Goal: Task Accomplishment & Management: Manage account settings

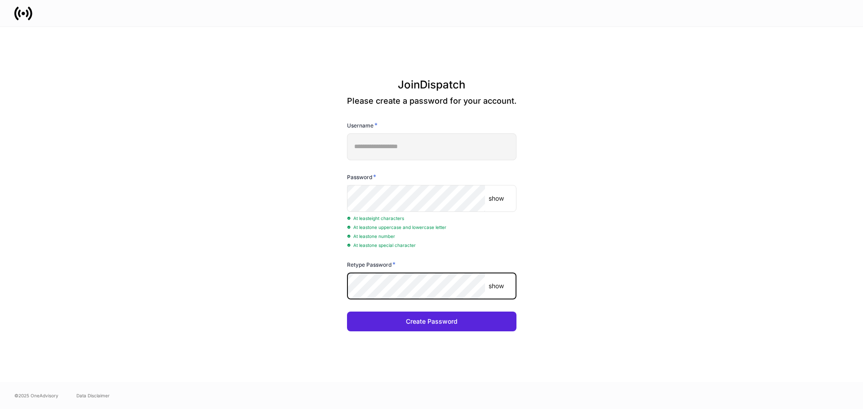
click at [347, 312] on button "Create Password" at bounding box center [431, 322] width 169 height 20
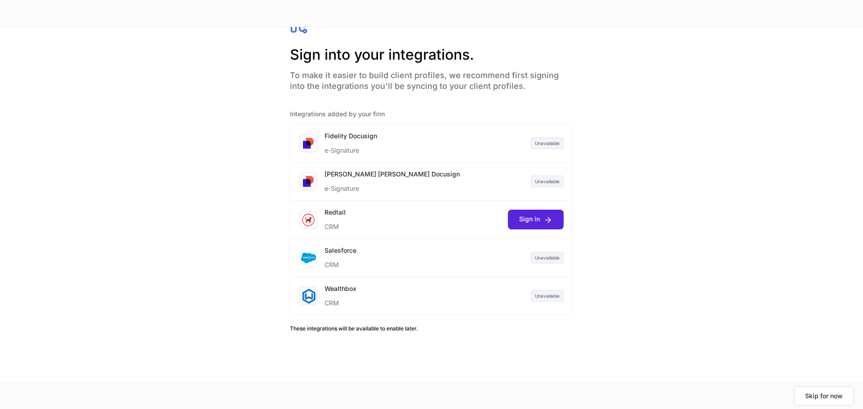
scroll to position [40, 0]
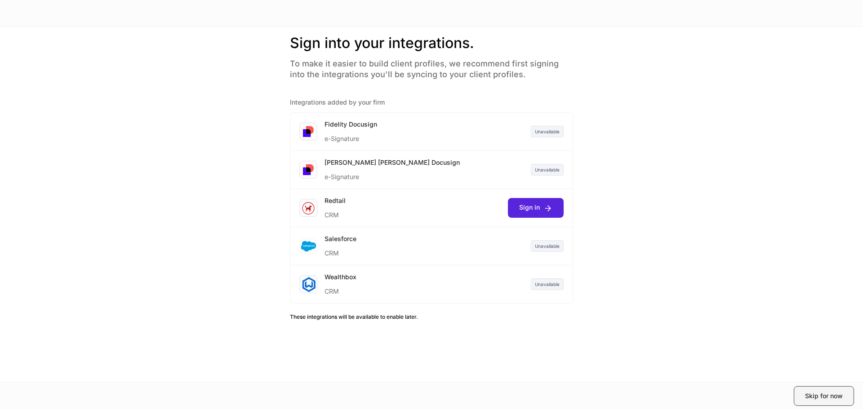
click at [820, 390] on button "Skip for now" at bounding box center [823, 396] width 60 height 20
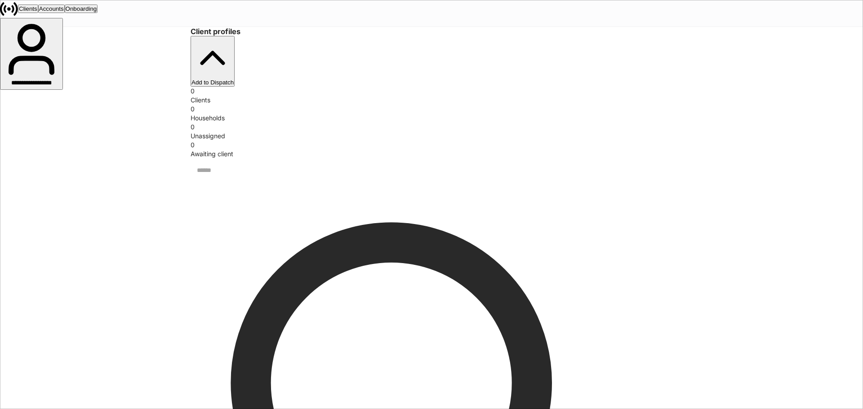
click at [235, 43] on button "Add to Dispatch" at bounding box center [212, 61] width 44 height 51
click at [717, 409] on div at bounding box center [431, 409] width 863 height 0
click at [64, 12] on div "Accounts" at bounding box center [51, 8] width 25 height 7
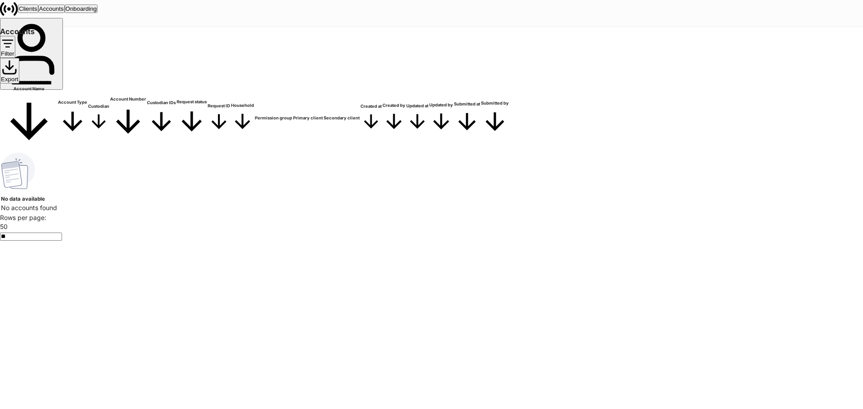
click at [97, 12] on div "Onboarding" at bounding box center [81, 8] width 31 height 7
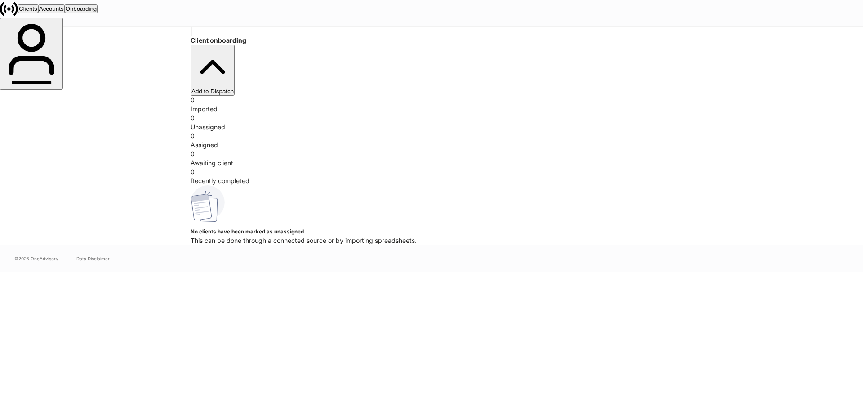
click at [37, 12] on div "Clients" at bounding box center [28, 8] width 18 height 7
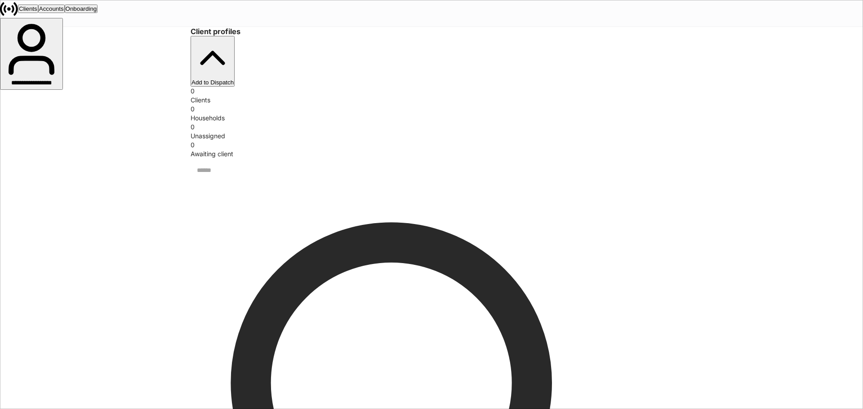
click at [97, 12] on div "Onboarding" at bounding box center [81, 8] width 31 height 7
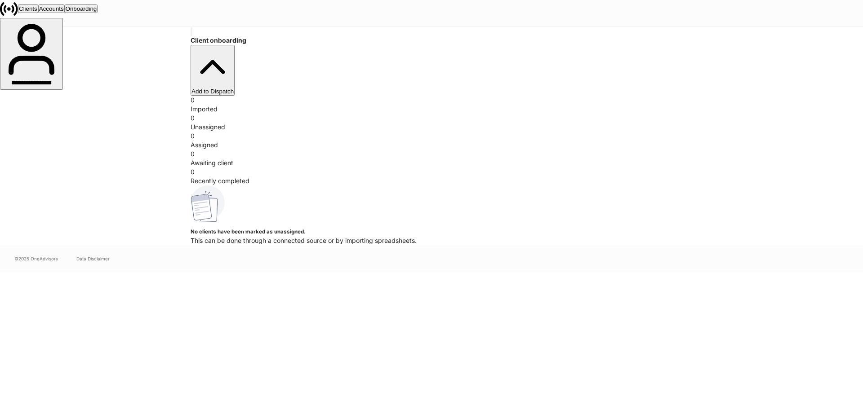
click at [37, 12] on div "Clients" at bounding box center [28, 8] width 18 height 7
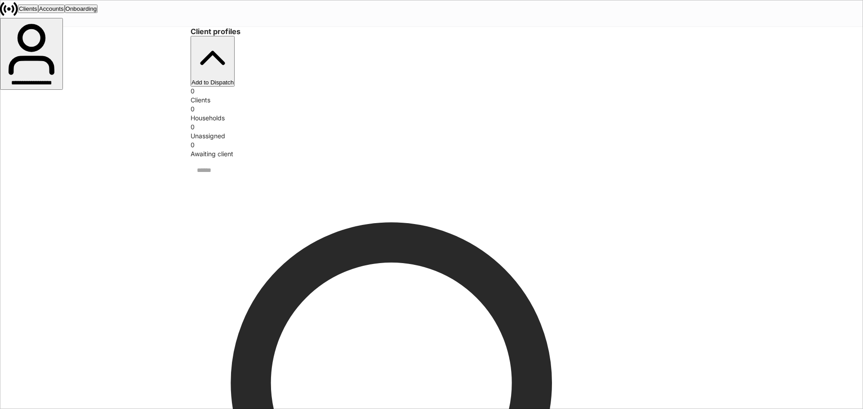
click at [62, 19] on icon "button" at bounding box center [31, 49] width 61 height 61
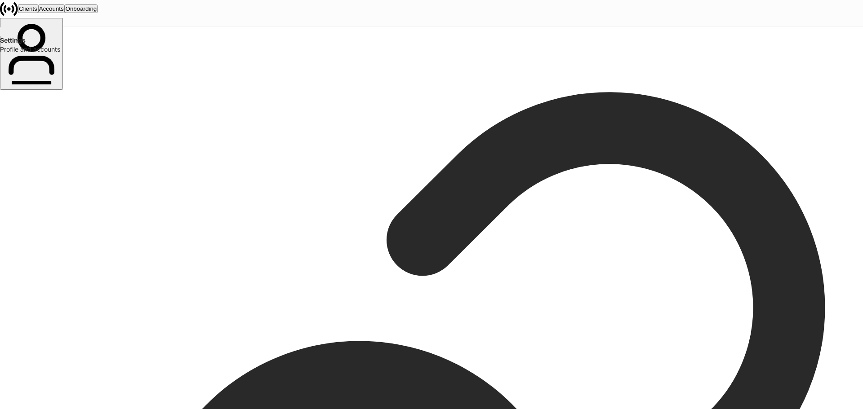
click at [1, 34] on icon "button" at bounding box center [1, 34] width 0 height 0
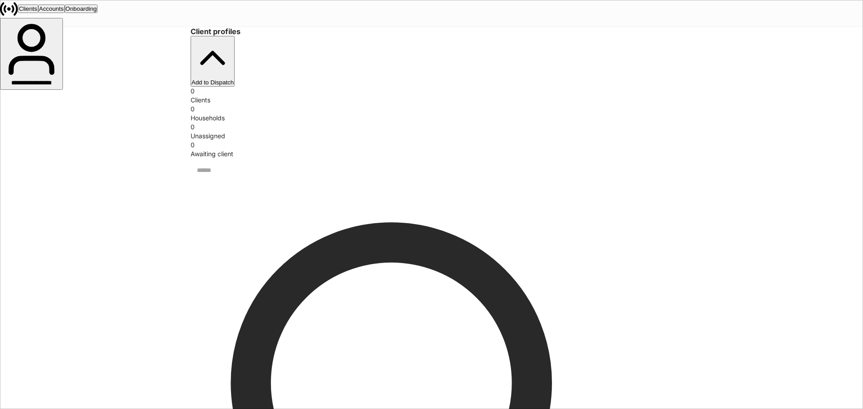
click at [234, 79] on div "Add to Dispatch" at bounding box center [212, 82] width 42 height 7
click at [64, 12] on div "Accounts" at bounding box center [51, 8] width 25 height 7
